Goal: Entertainment & Leisure: Consume media (video, audio)

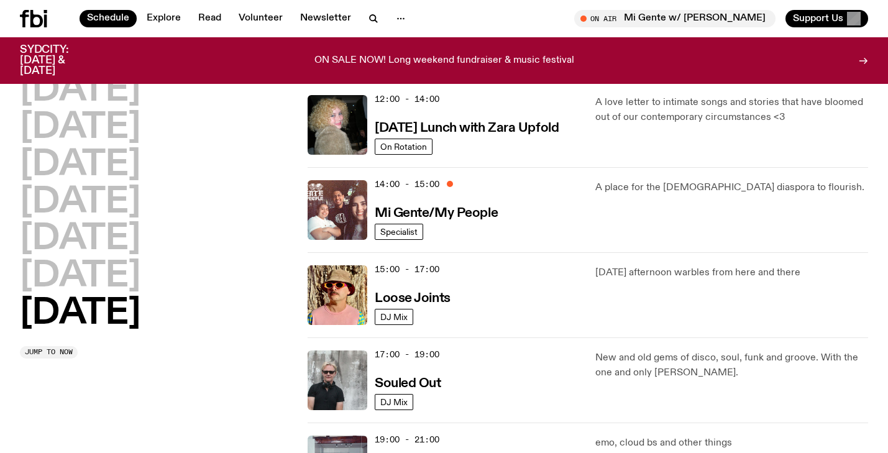
scroll to position [526, 0]
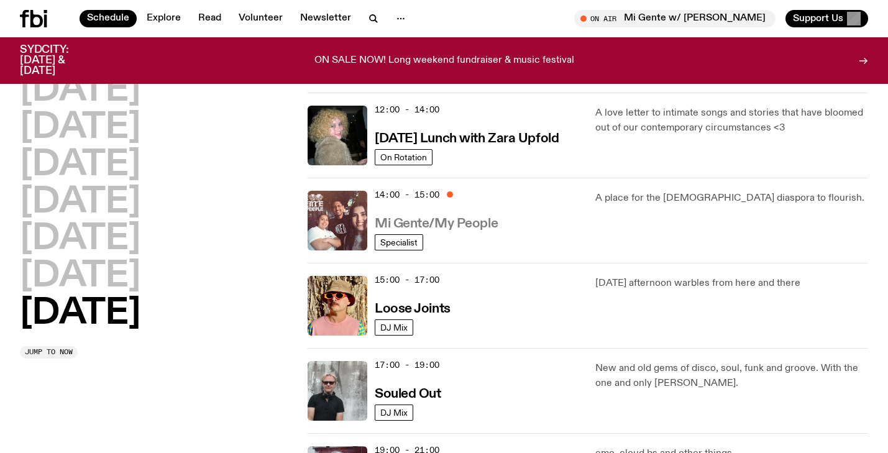
click at [455, 227] on h3 "Mi Gente/My People" at bounding box center [436, 223] width 123 height 13
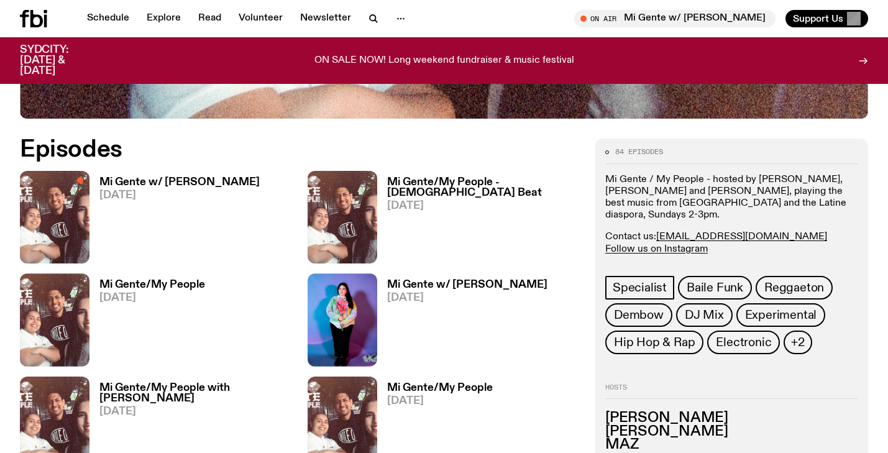
scroll to position [534, 0]
click at [199, 183] on h3 "Mi Gente w/ [PERSON_NAME]" at bounding box center [179, 183] width 160 height 11
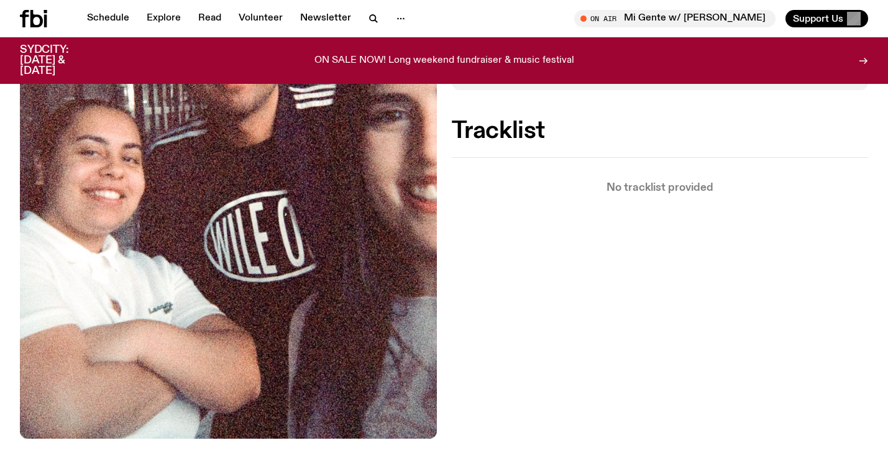
scroll to position [276, 0]
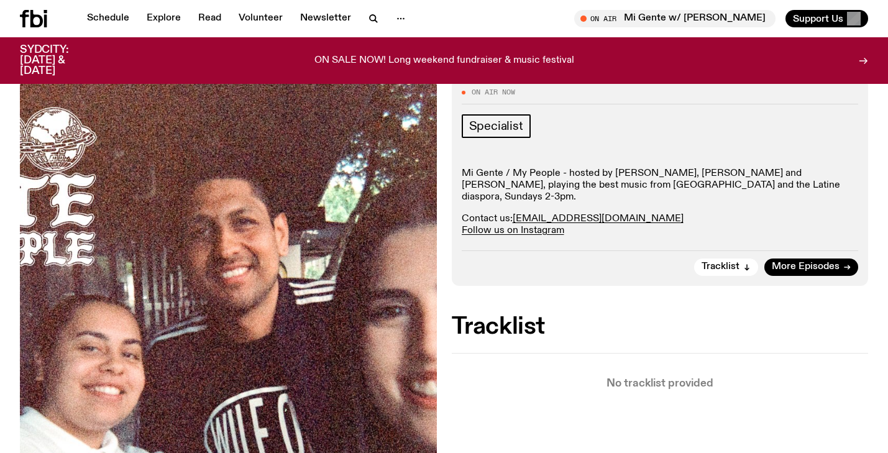
scroll to position [160, 0]
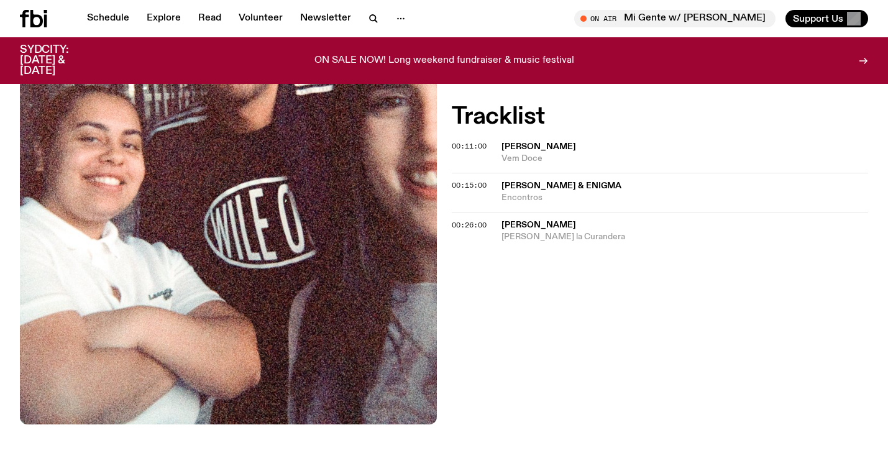
scroll to position [375, 0]
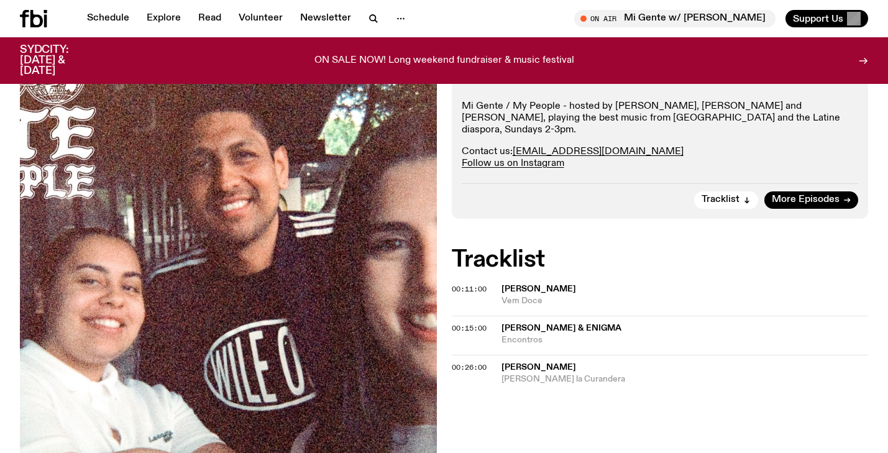
scroll to position [257, 0]
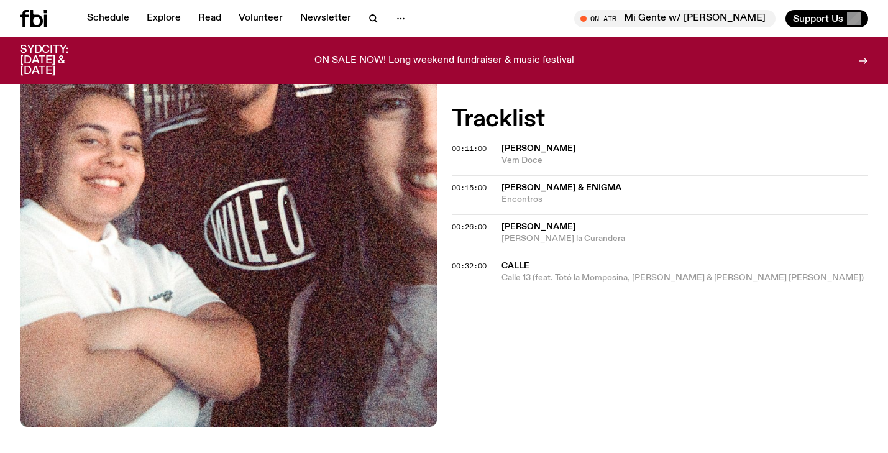
scroll to position [345, 0]
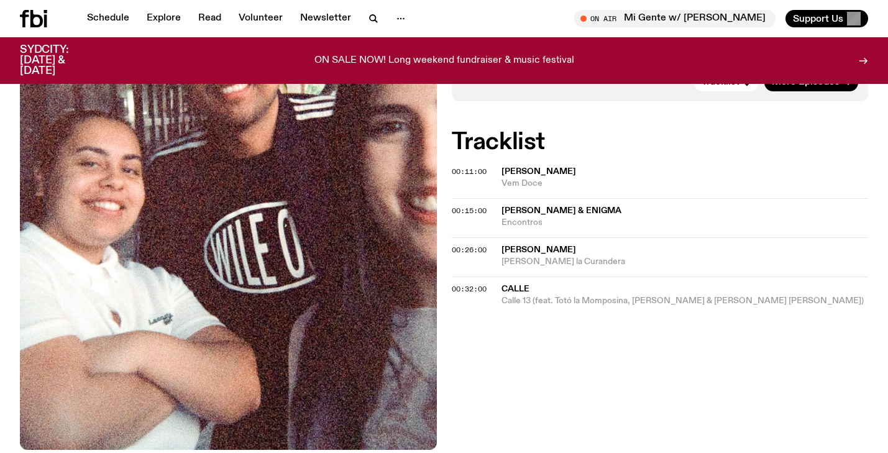
click at [150, 55] on div "ON SALE NOW! Long weekend fundraiser & music festival" at bounding box center [443, 61] width 669 height 32
